Goal: Task Accomplishment & Management: Manage account settings

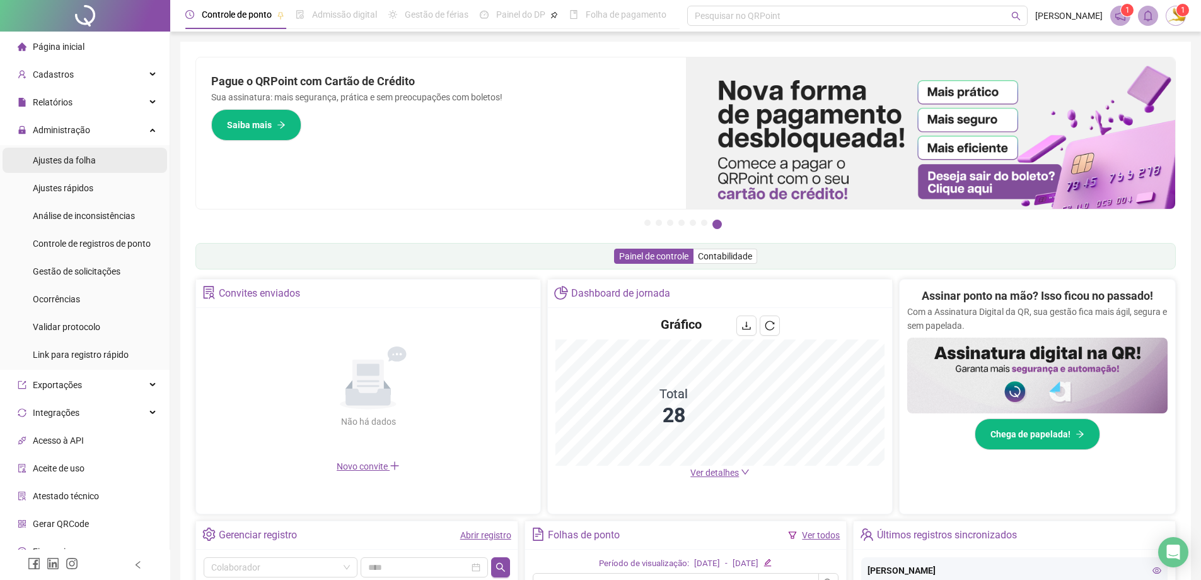
click at [47, 155] on span "Ajustes da folha" at bounding box center [64, 160] width 63 height 10
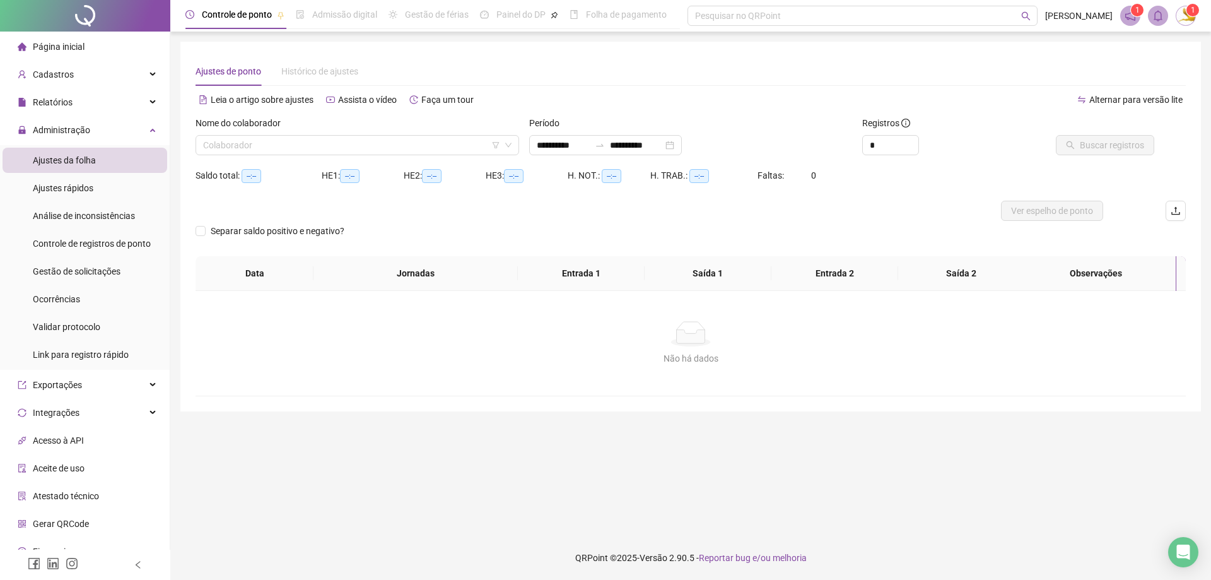
type input "**********"
click at [298, 141] on input "search" at bounding box center [351, 145] width 297 height 19
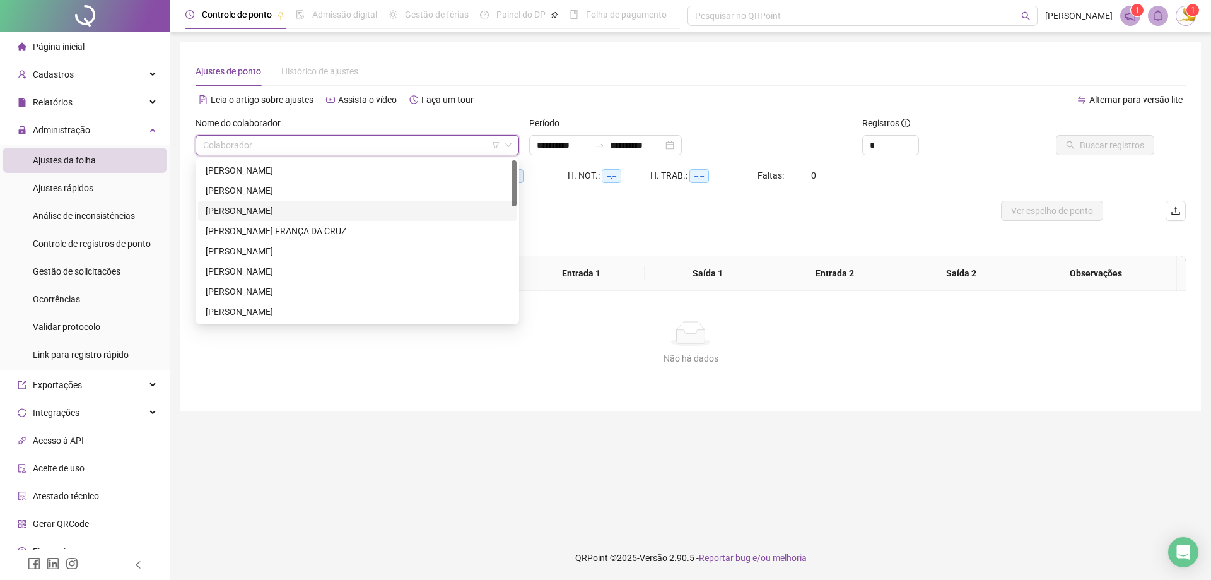
drag, startPoint x: 279, startPoint y: 174, endPoint x: 286, endPoint y: 203, distance: 29.8
click at [286, 209] on div "[PERSON_NAME] [PERSON_NAME] [PERSON_NAME] FRANÇA DA CRUZ [PERSON_NAME] [PERSON_…" at bounding box center [357, 261] width 318 height 202
click at [288, 190] on div "[PERSON_NAME]" at bounding box center [357, 191] width 303 height 14
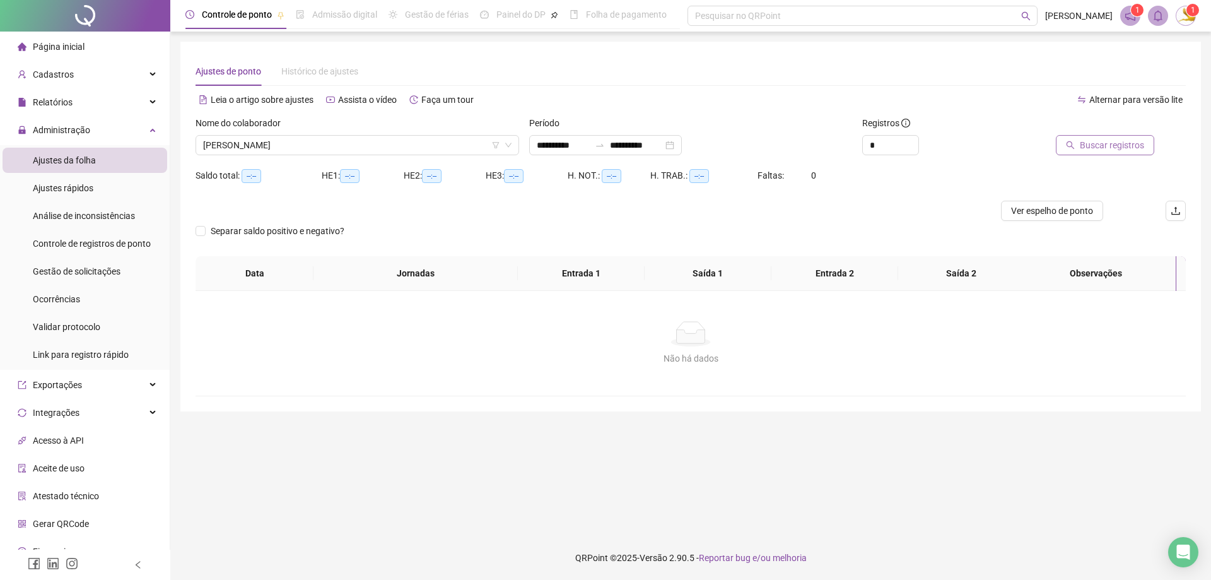
click at [1131, 141] on span "Buscar registros" at bounding box center [1112, 145] width 64 height 14
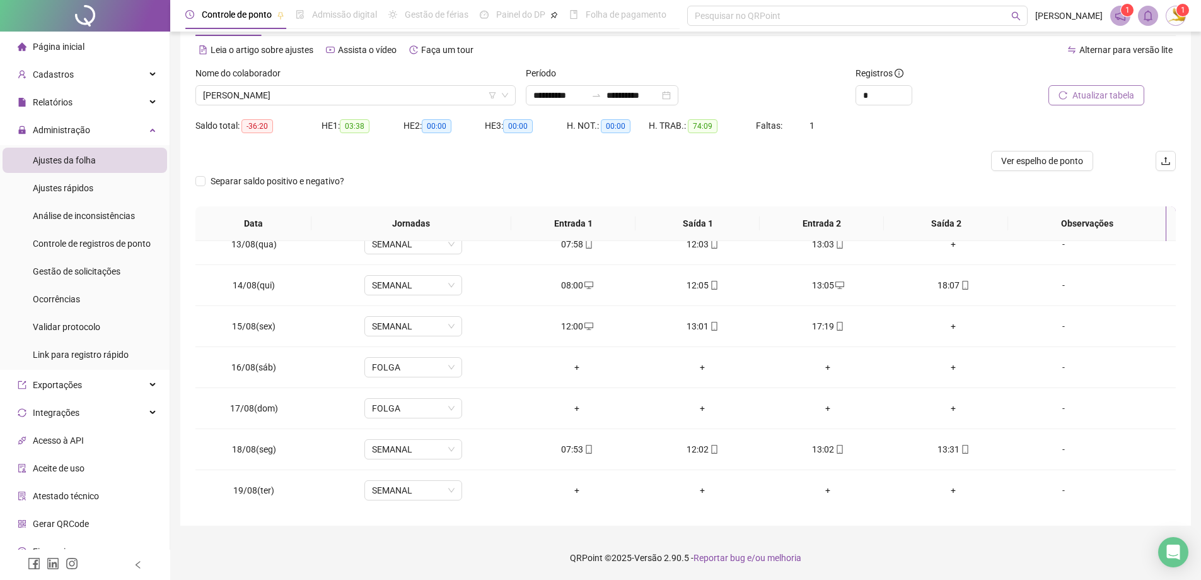
scroll to position [510, 0]
click at [1053, 492] on div "-" at bounding box center [1064, 489] width 74 height 14
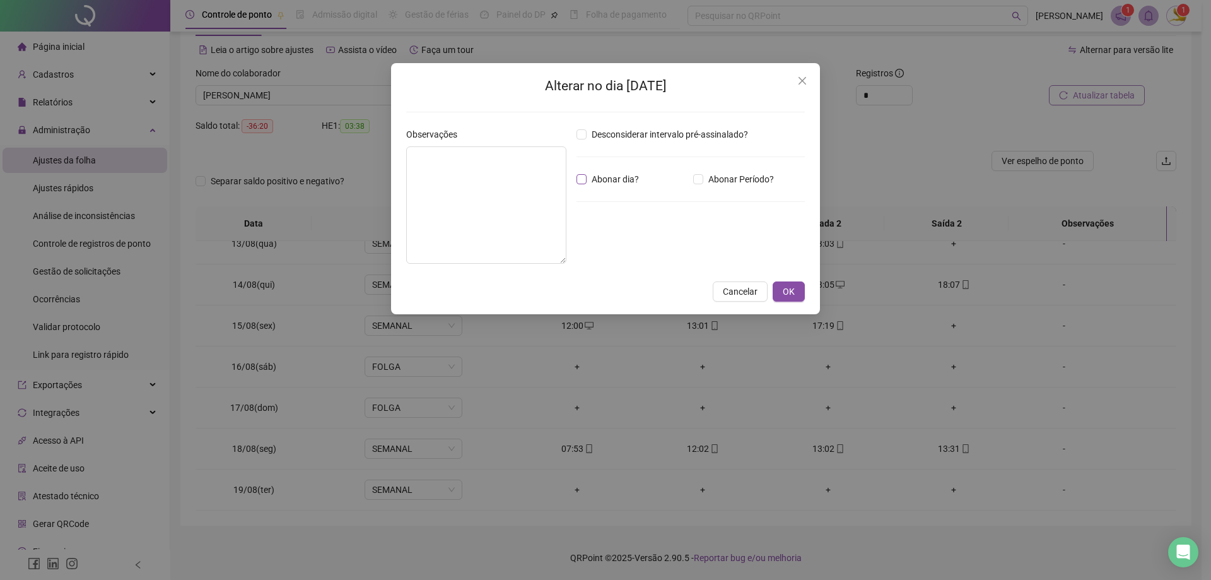
click at [608, 173] on span "Abonar dia?" at bounding box center [615, 179] width 57 height 14
click at [426, 197] on textarea at bounding box center [486, 204] width 160 height 117
type textarea "**********"
click at [783, 288] on span "OK" at bounding box center [789, 291] width 12 height 14
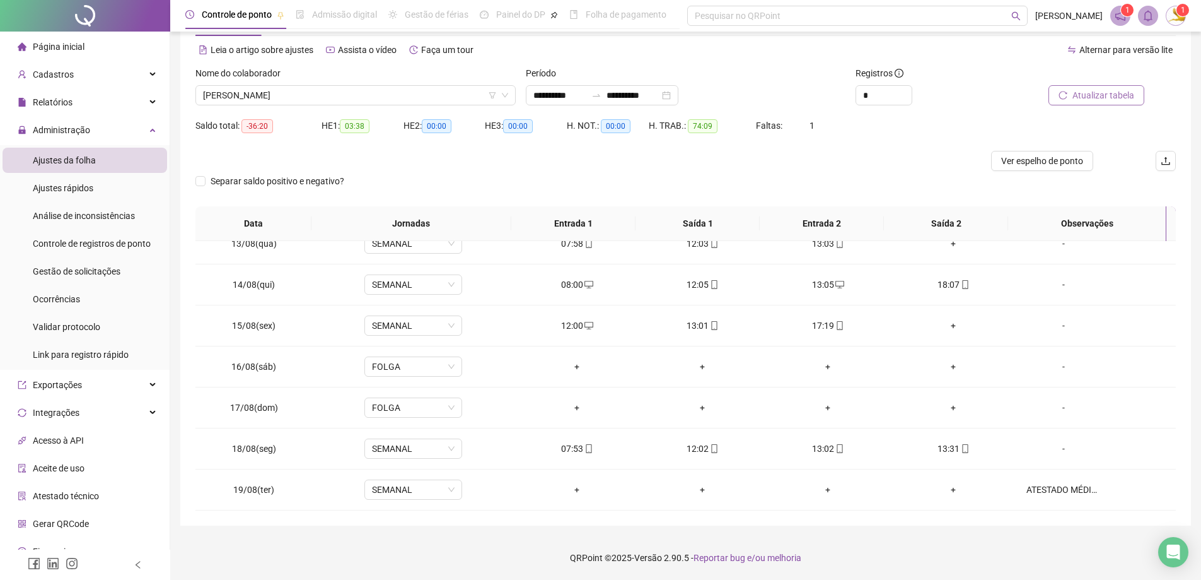
click at [1070, 98] on button "Atualizar tabela" at bounding box center [1097, 95] width 96 height 20
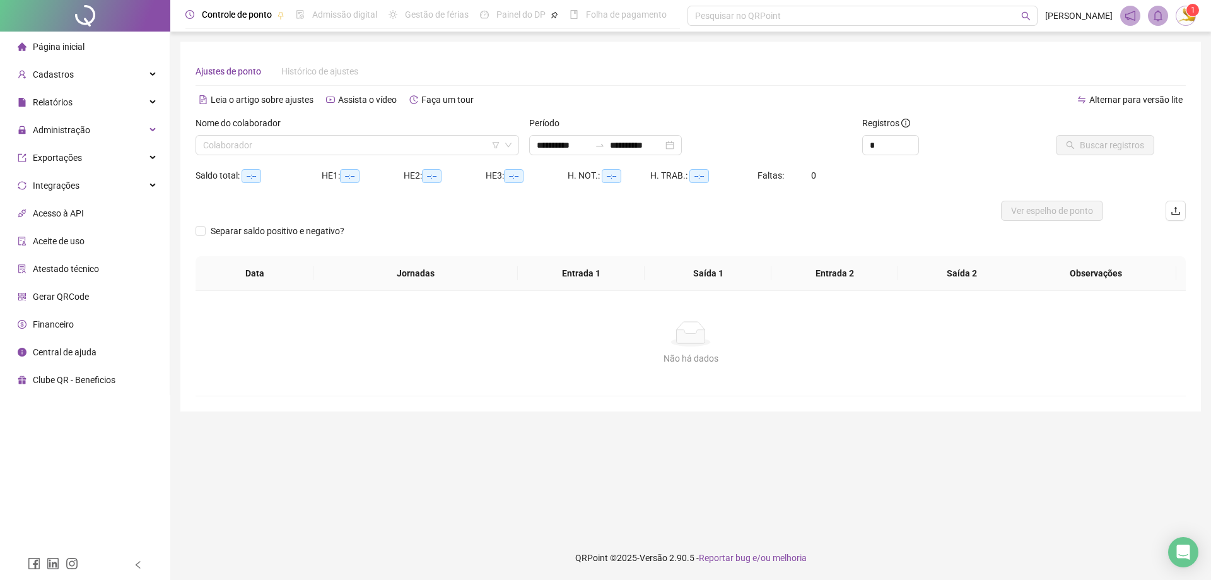
type input "**********"
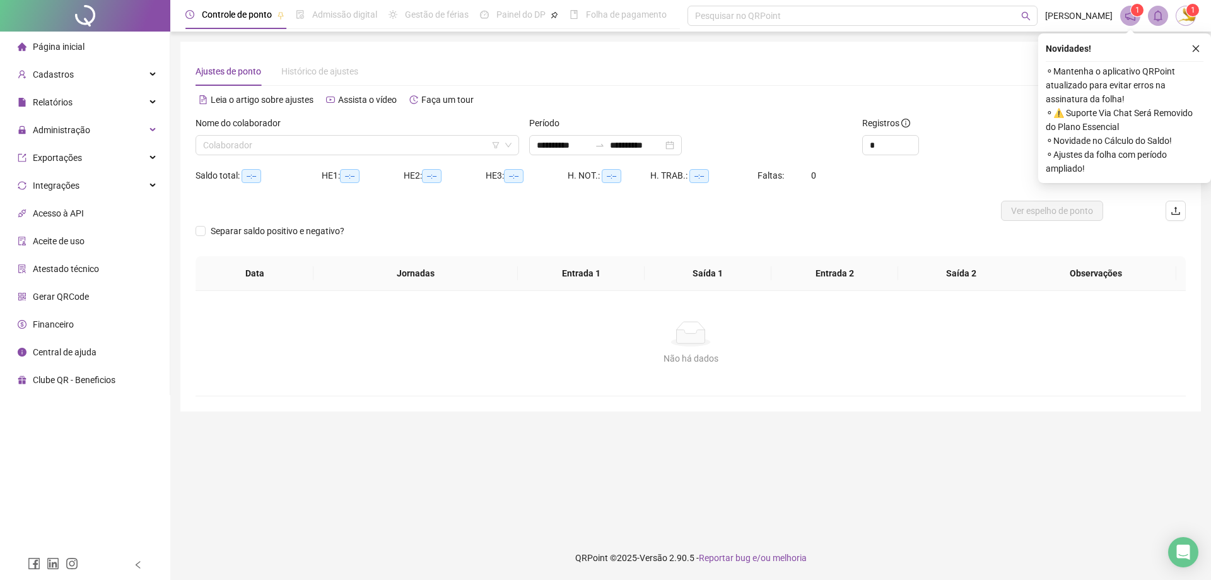
click at [242, 127] on label "Nome do colaborador" at bounding box center [242, 123] width 93 height 14
click at [246, 144] on input "search" at bounding box center [351, 145] width 297 height 19
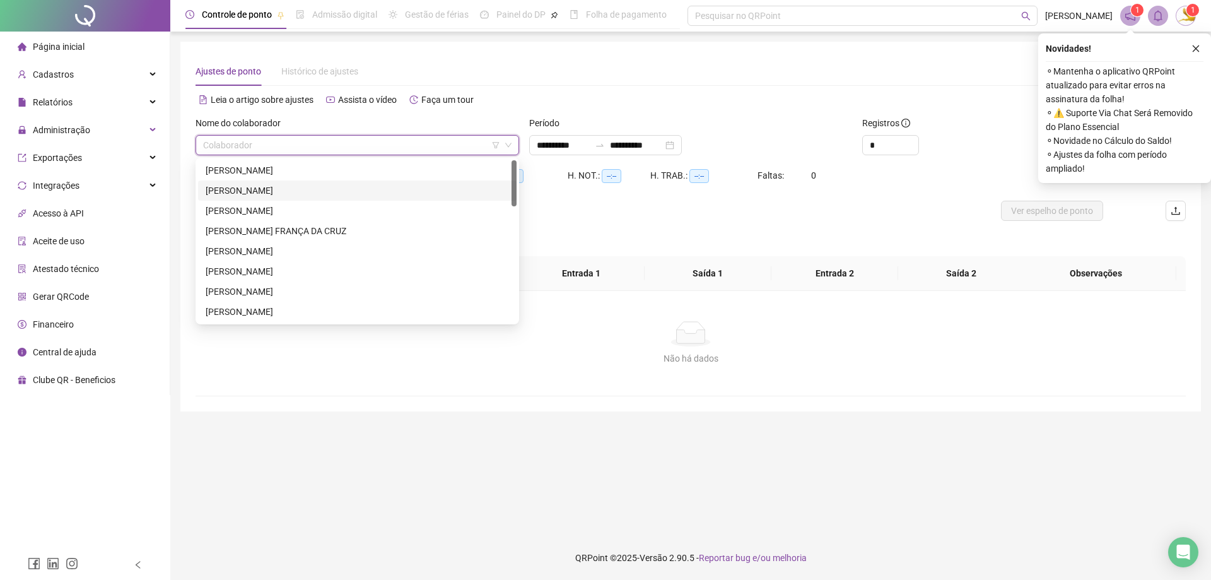
click at [307, 184] on div "[PERSON_NAME]" at bounding box center [357, 191] width 303 height 14
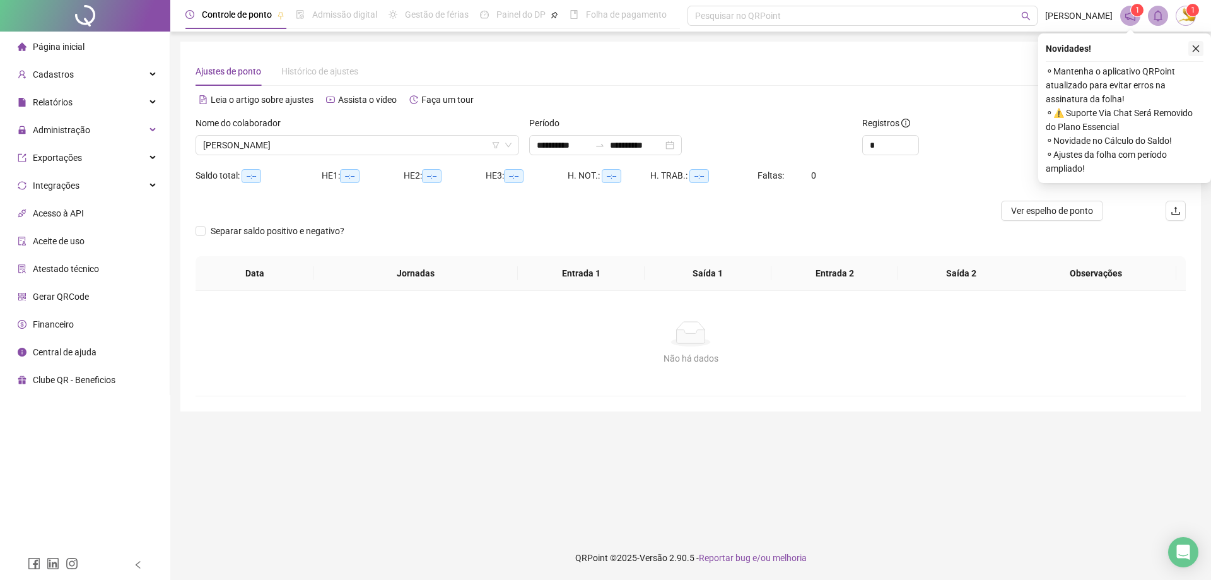
click at [1198, 44] on icon "close" at bounding box center [1195, 48] width 9 height 9
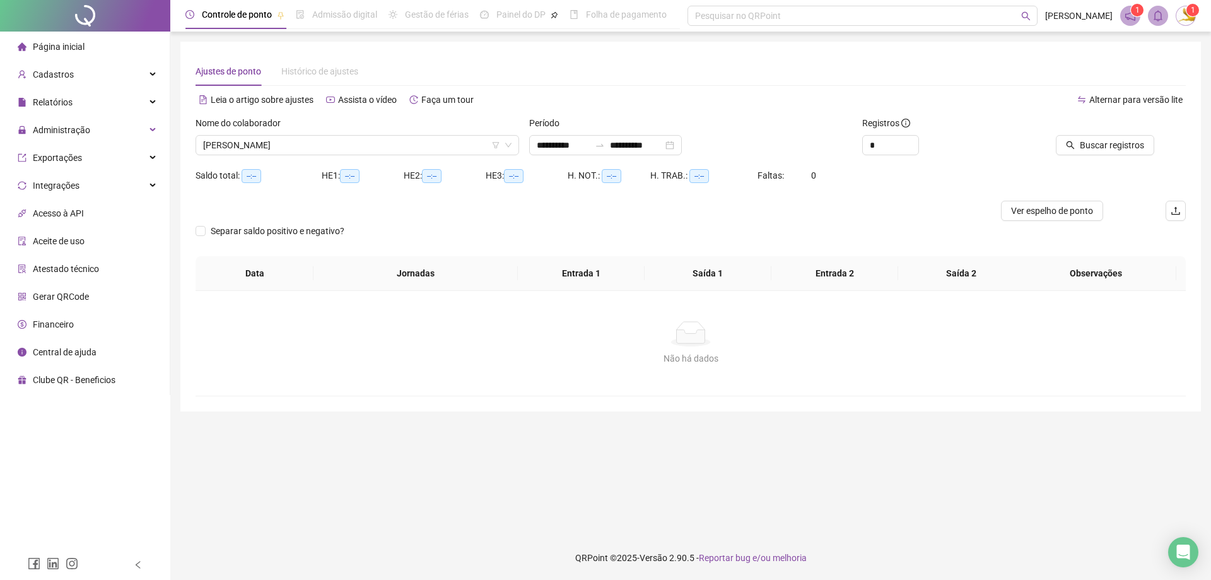
click at [1133, 134] on div at bounding box center [1091, 125] width 125 height 19
click at [1132, 144] on span "Buscar registros" at bounding box center [1112, 145] width 64 height 14
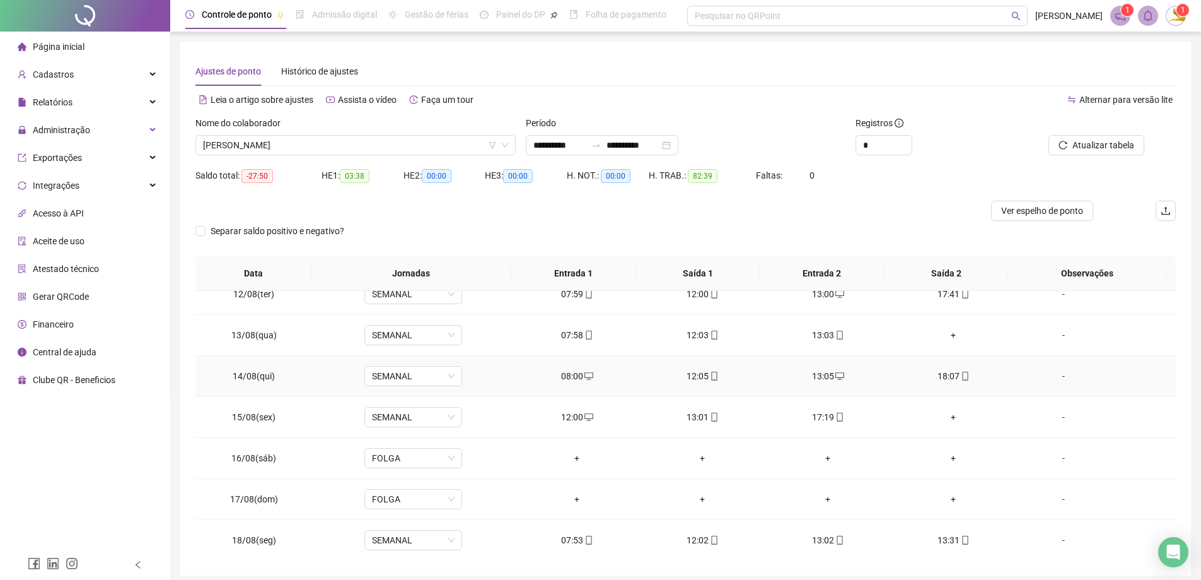
scroll to position [510, 0]
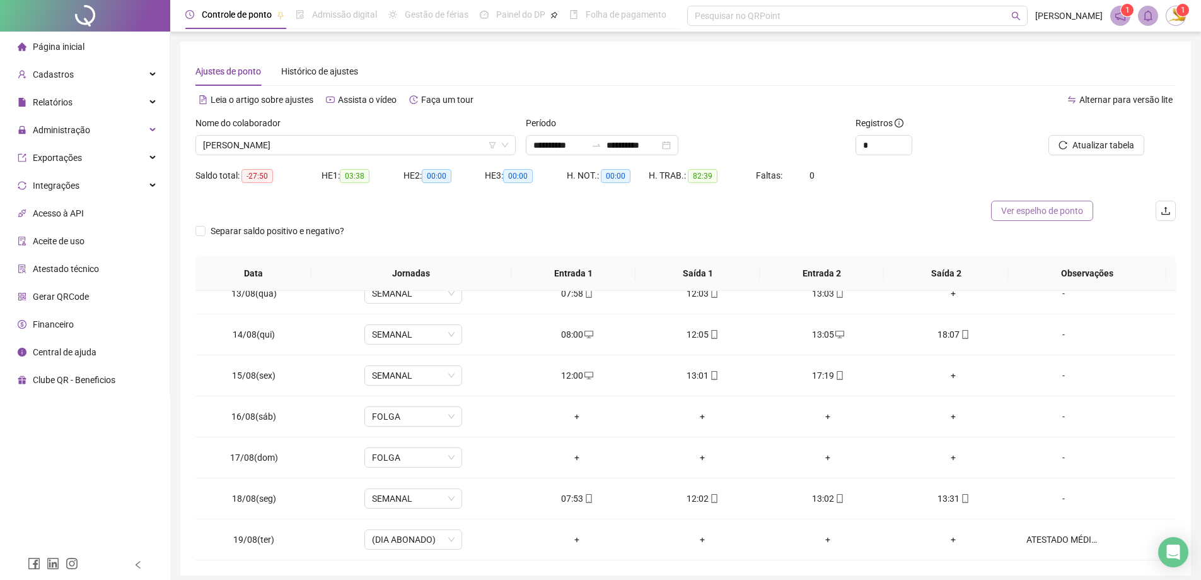
click at [1048, 215] on span "Ver espelho de ponto" at bounding box center [1043, 211] width 82 height 14
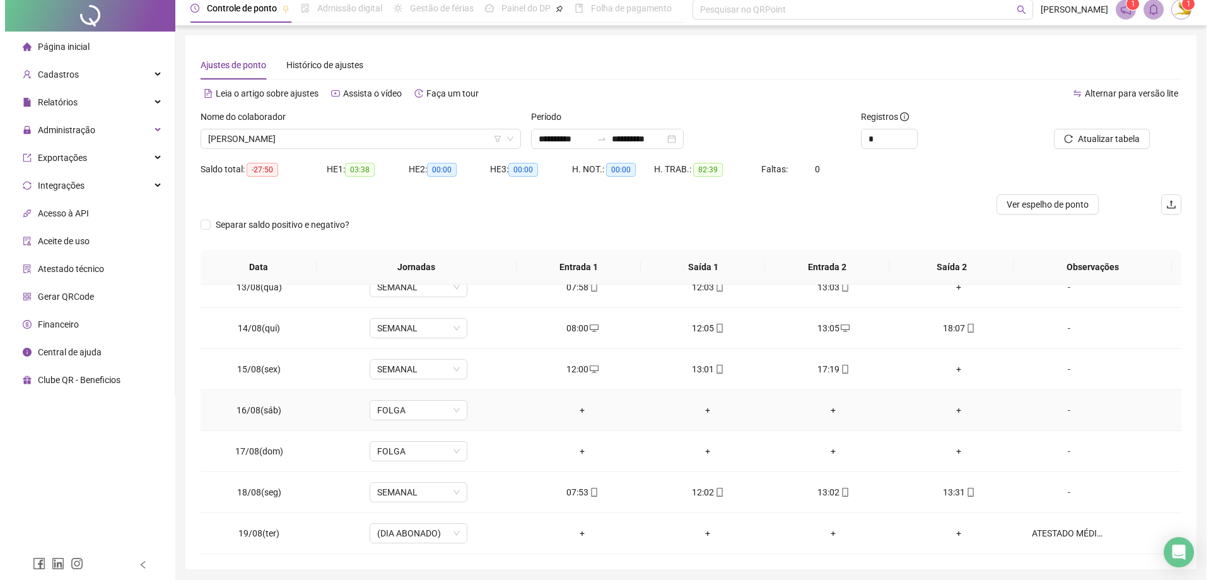
scroll to position [50, 0]
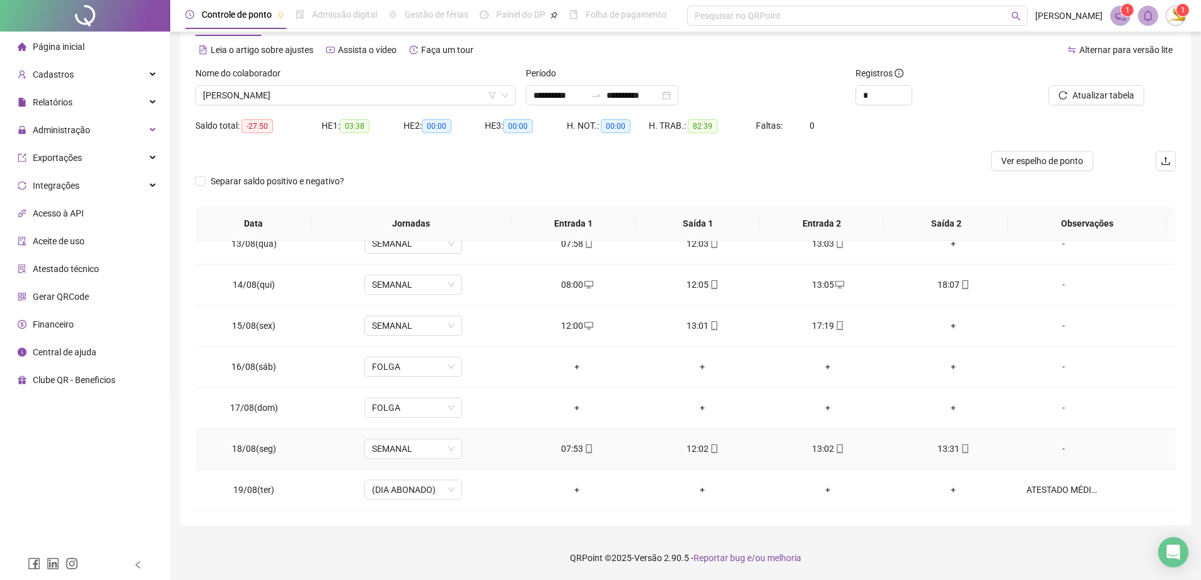
click at [1053, 448] on div "-" at bounding box center [1064, 448] width 74 height 14
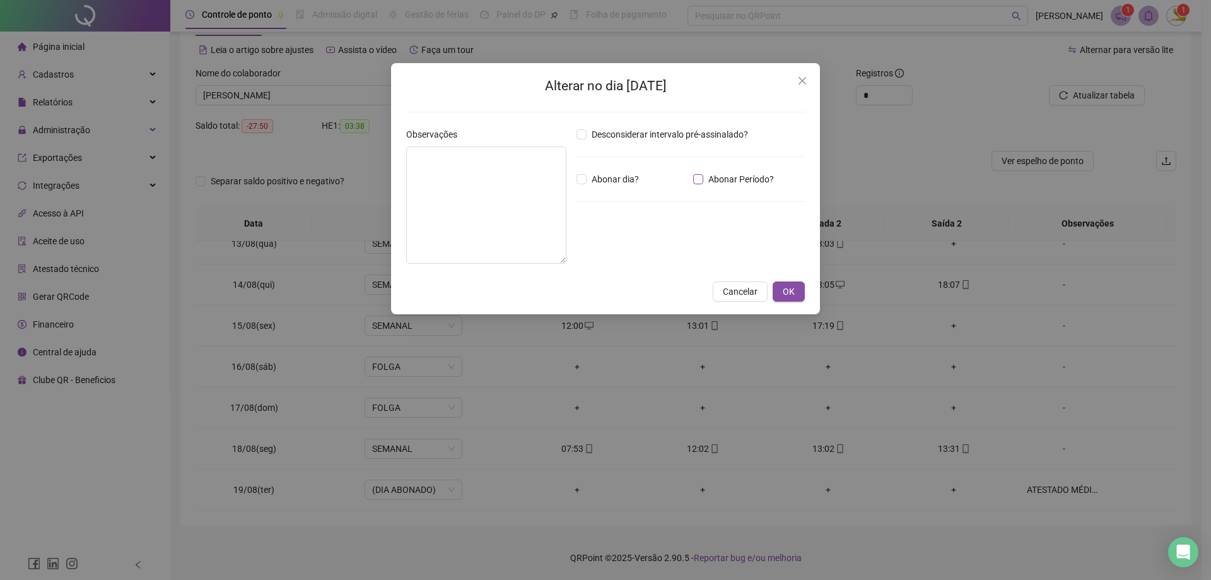
drag, startPoint x: 672, startPoint y: 175, endPoint x: 708, endPoint y: 180, distance: 36.3
click at [679, 176] on div "Abonar dia?" at bounding box center [632, 179] width 117 height 14
click at [708, 180] on span "Abonar Período?" at bounding box center [741, 179] width 76 height 14
click at [603, 257] on div "*****" at bounding box center [614, 248] width 77 height 25
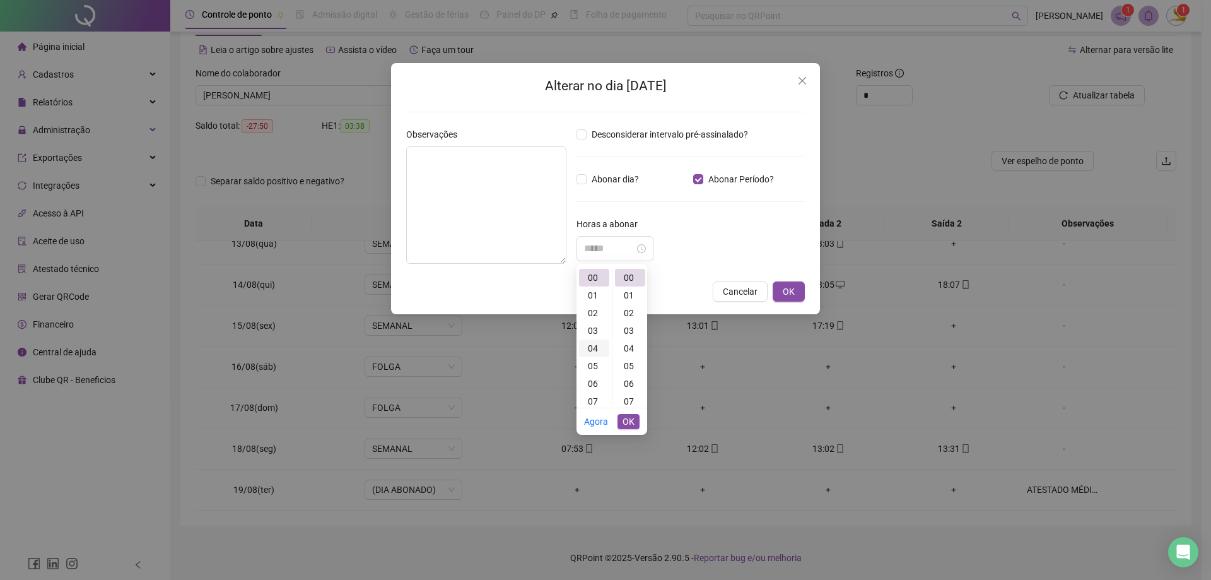
click at [593, 344] on div "04" at bounding box center [594, 348] width 30 height 18
click at [629, 297] on div "01" at bounding box center [630, 295] width 30 height 18
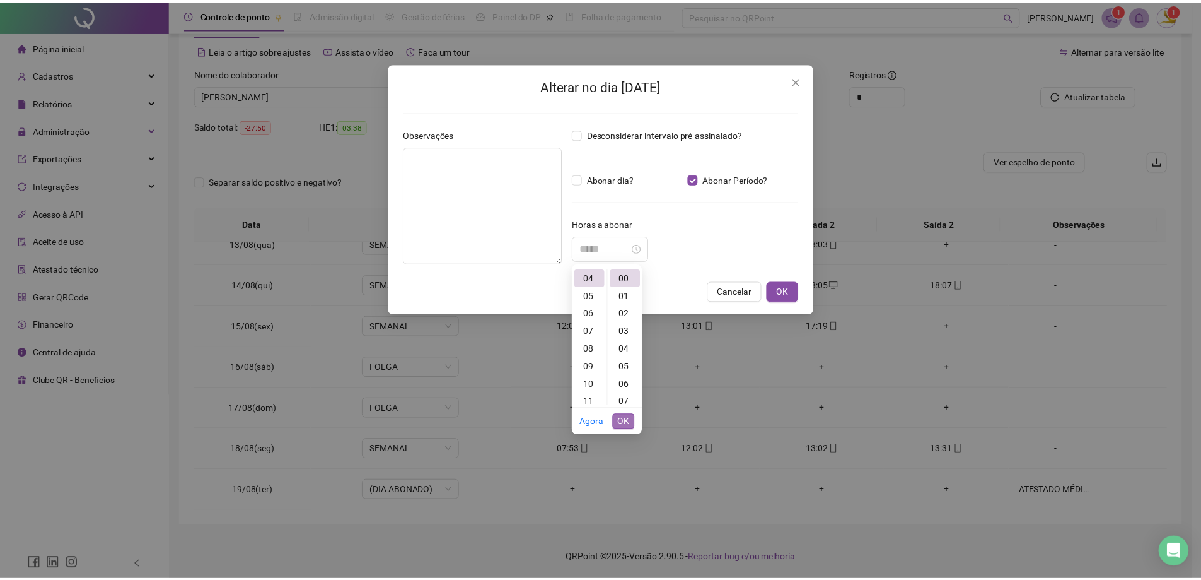
scroll to position [18, 0]
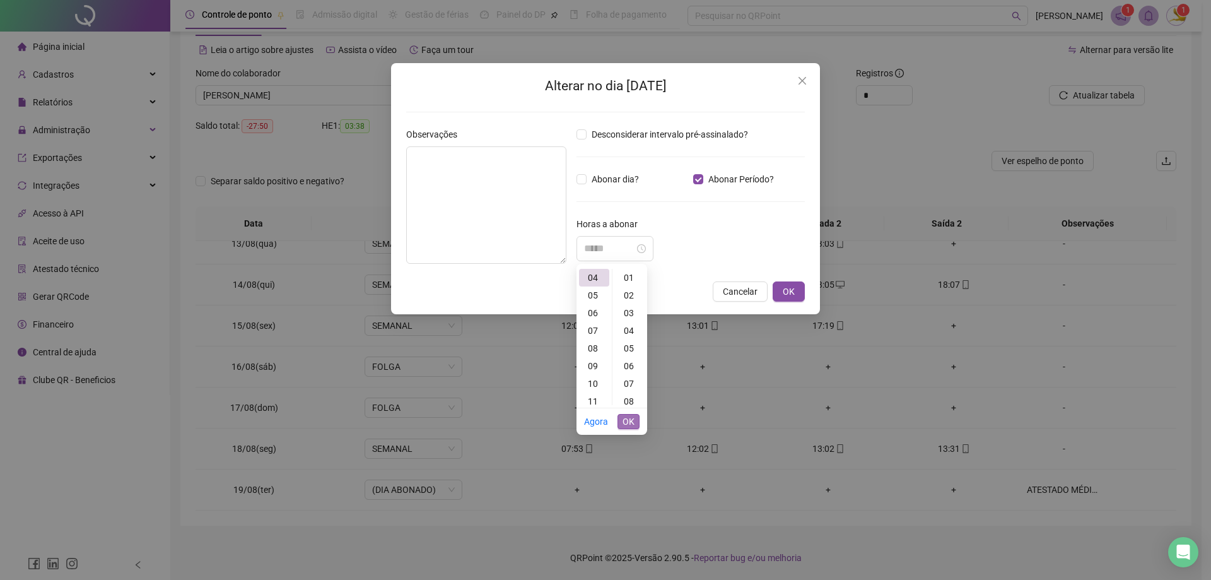
type input "*****"
click at [635, 414] on button "OK" at bounding box center [628, 421] width 22 height 15
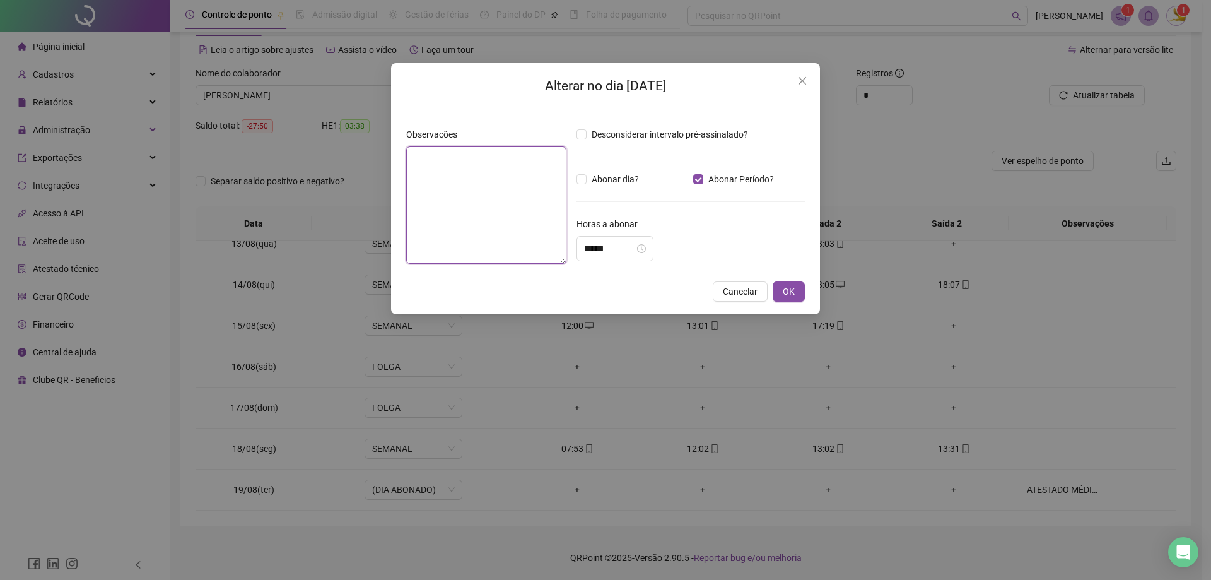
click at [549, 251] on textarea at bounding box center [486, 204] width 160 height 117
type textarea "*"
type textarea "**********"
click at [797, 291] on button "OK" at bounding box center [789, 291] width 32 height 20
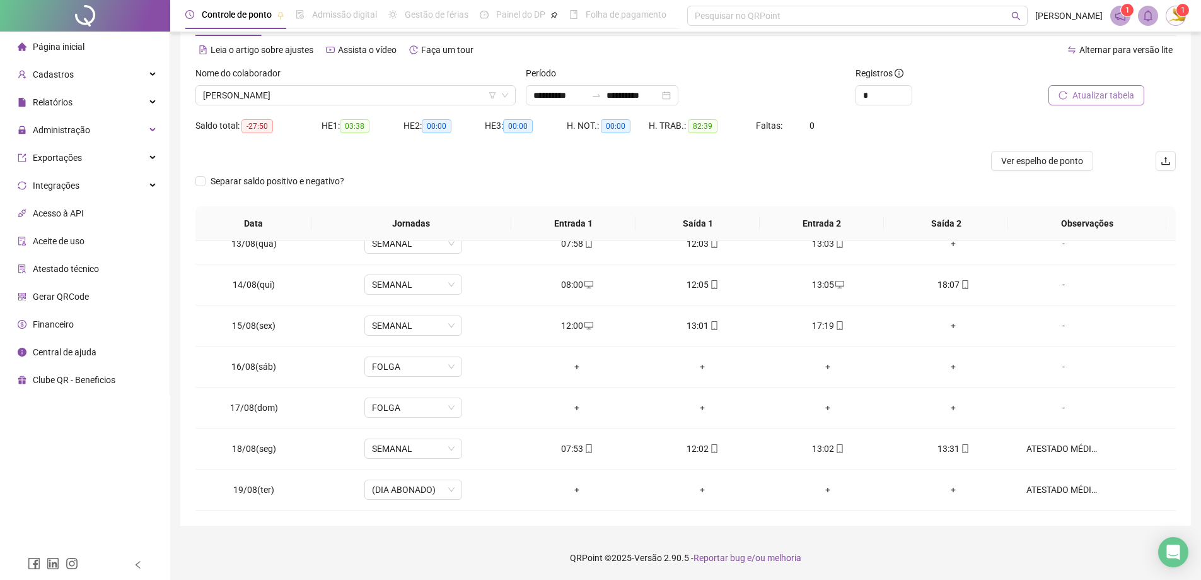
click at [1087, 96] on span "Atualizar tabela" at bounding box center [1104, 95] width 62 height 14
